Goal: Communication & Community: Share content

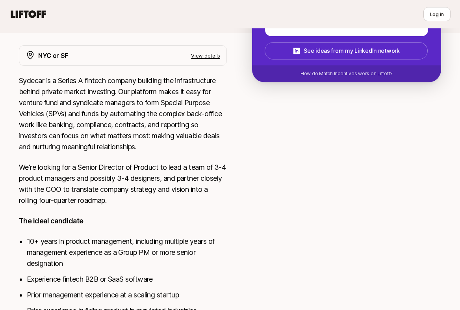
scroll to position [264, 0]
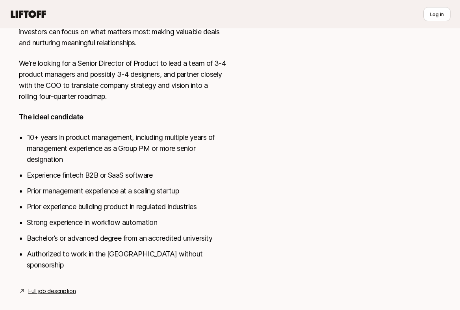
click at [45, 286] on link "Full job description" at bounding box center [51, 290] width 47 height 9
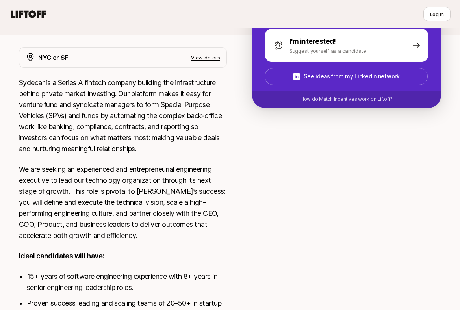
scroll to position [248, 0]
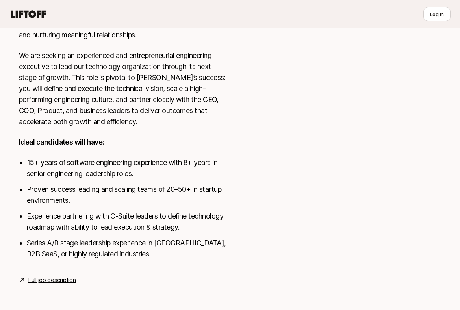
click at [43, 277] on link "Full job description" at bounding box center [51, 279] width 47 height 9
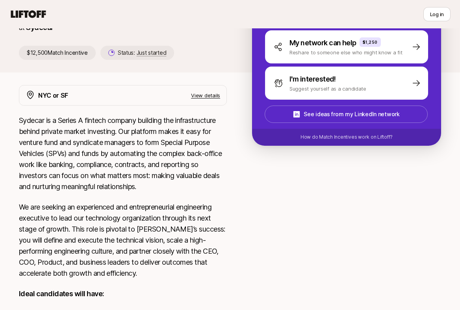
scroll to position [22, 0]
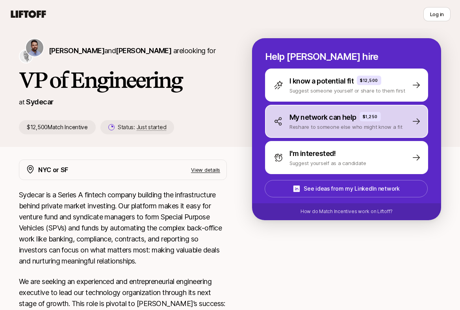
click at [307, 124] on p "Reshare to someone else who might know a fit" at bounding box center [346, 127] width 113 height 8
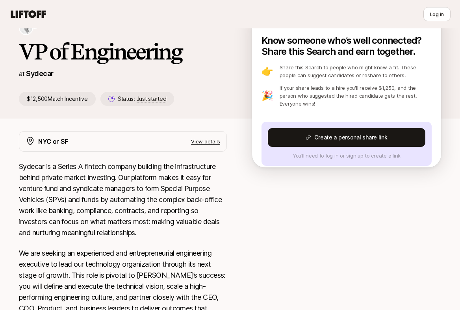
scroll to position [0, 0]
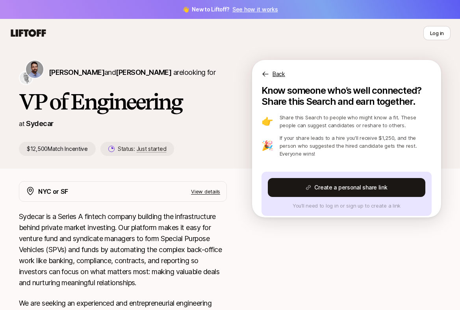
click at [280, 69] on div "Back" at bounding box center [346, 69] width 189 height 19
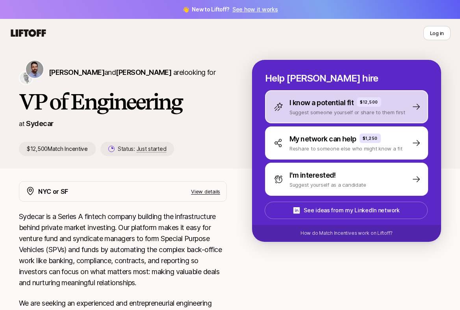
click at [308, 97] on p "I know a potential fit" at bounding box center [322, 102] width 64 height 11
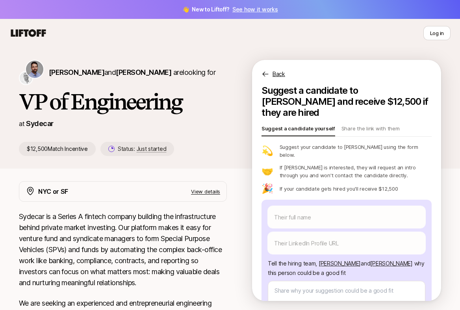
click at [277, 72] on p "Back" at bounding box center [279, 73] width 13 height 9
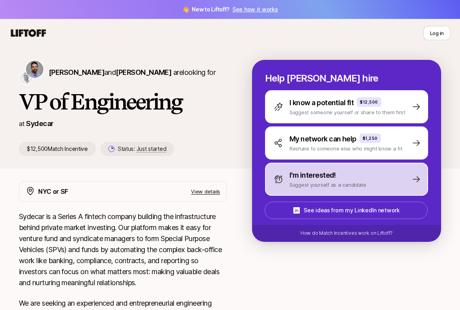
click at [307, 176] on p "I'm interested!" at bounding box center [313, 175] width 46 height 11
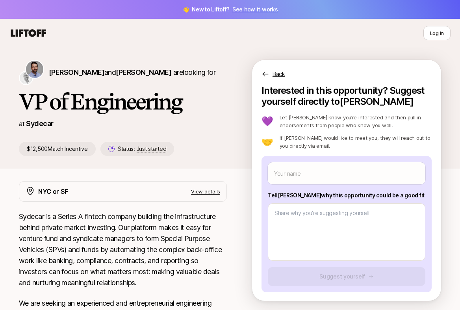
click at [273, 72] on p "Back" at bounding box center [279, 73] width 13 height 9
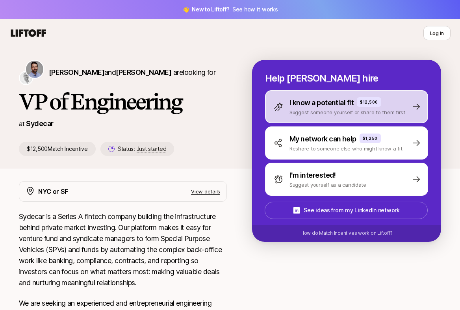
click at [342, 116] on div "I know a potential fit $12,500 Suggest someone yourself or share to them first" at bounding box center [346, 106] width 163 height 33
type textarea "x"
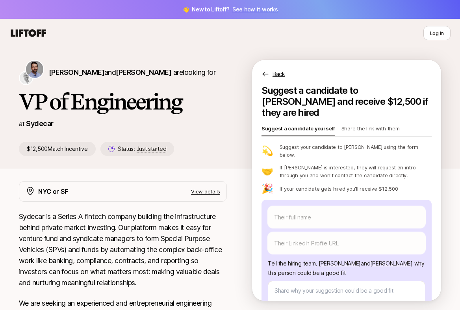
click at [385, 124] on p "Share the link with them" at bounding box center [371, 129] width 58 height 11
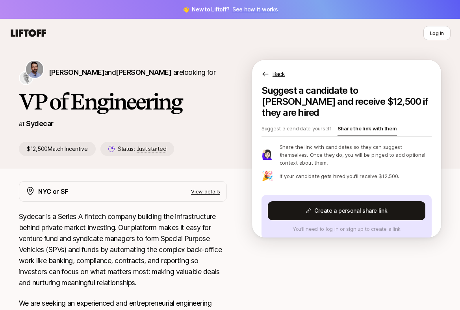
click at [276, 75] on p "Back" at bounding box center [279, 73] width 13 height 9
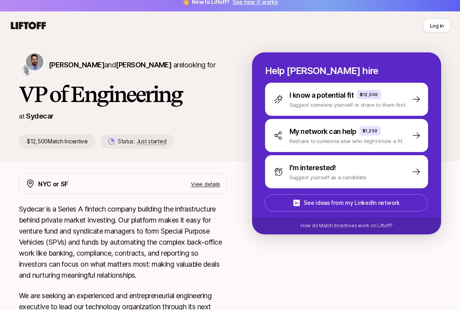
scroll to position [13, 0]
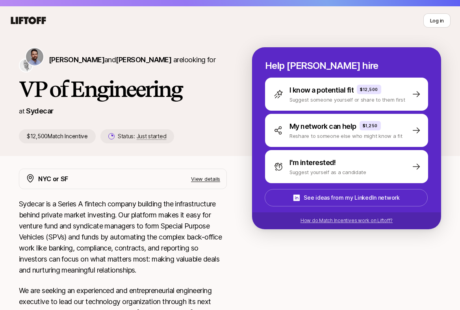
click at [312, 223] on p "How do Match Incentives work on Liftoff?" at bounding box center [347, 220] width 92 height 7
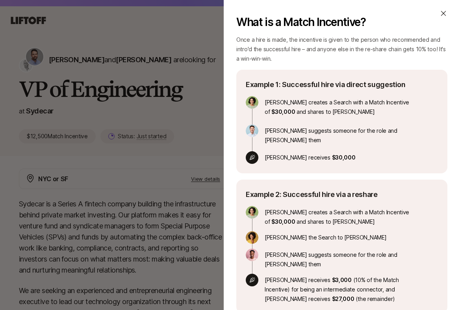
scroll to position [0, 0]
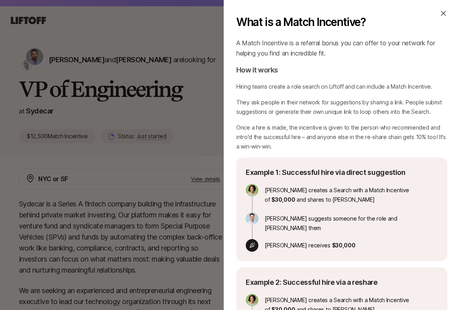
click at [444, 11] on icon at bounding box center [444, 13] width 8 height 8
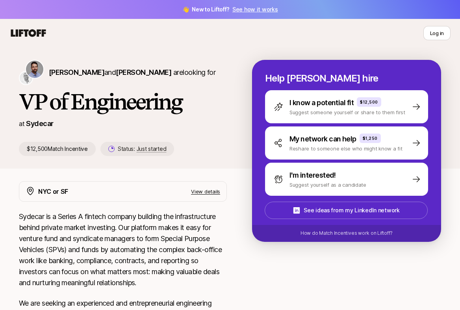
click at [244, 9] on link "See how it works" at bounding box center [255, 9] width 46 height 7
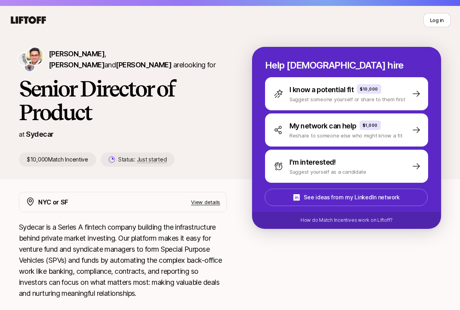
scroll to position [16, 0]
